Goal: Task Accomplishment & Management: Use online tool/utility

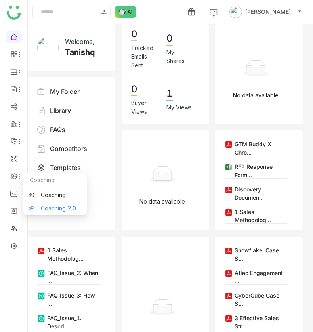
click at [45, 208] on link "Coaching 2.0" at bounding box center [55, 209] width 52 height 6
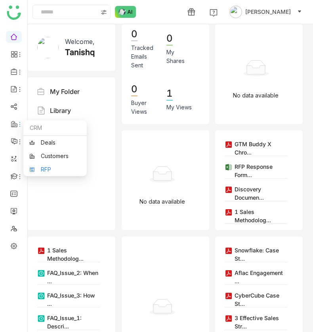
click at [41, 168] on link "RFP" at bounding box center [55, 170] width 52 height 6
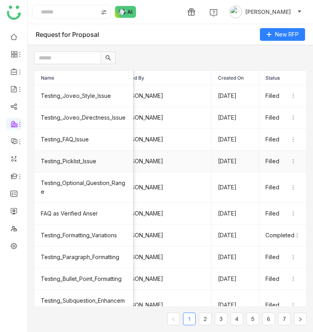
scroll to position [14, 168]
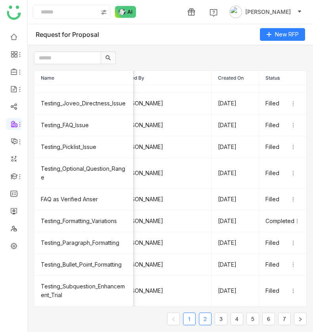
click at [198, 321] on li "2" at bounding box center [205, 319] width 13 height 13
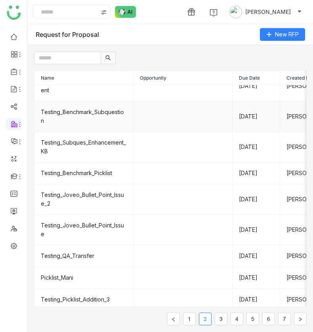
scroll to position [40, 0]
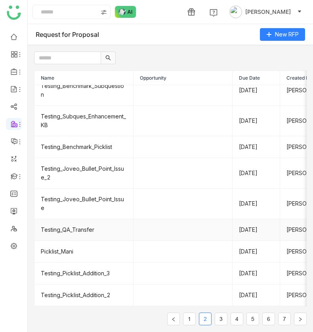
click at [87, 230] on td "Testing_QA_Transfer" at bounding box center [83, 230] width 99 height 22
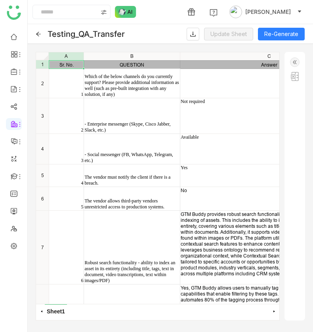
click at [154, 45] on div "** ** ******* A1 Sr. No. QUESTION Answer 1 Which of the below channels do you c…" at bounding box center [170, 186] width 285 height 285
